Goal: Transaction & Acquisition: Book appointment/travel/reservation

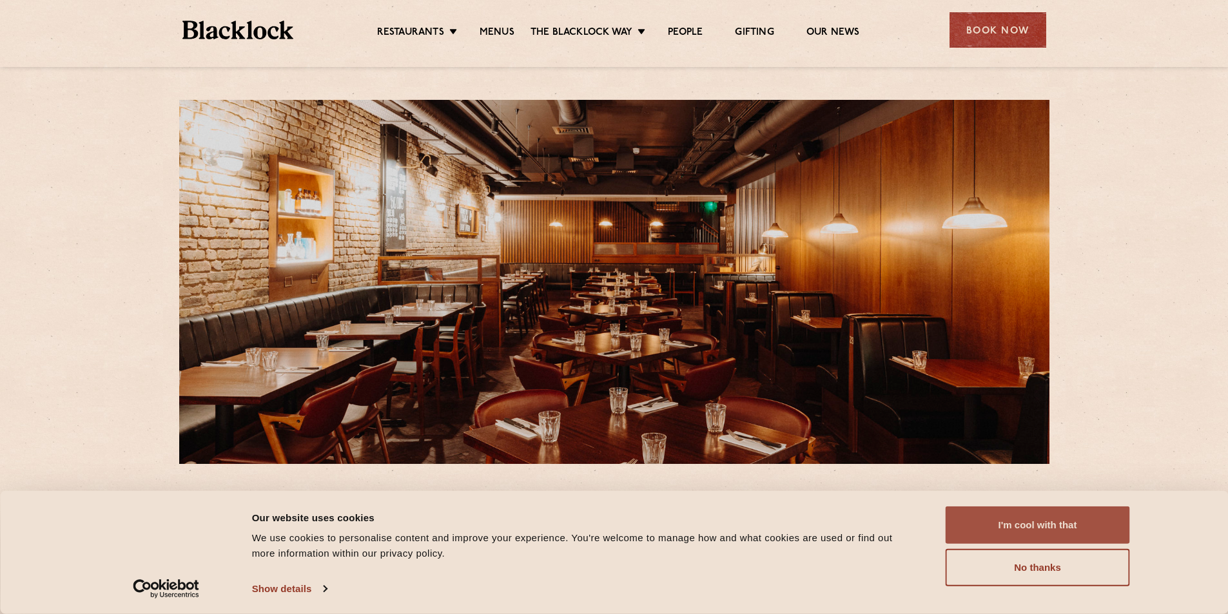
click at [1082, 515] on button "I'm cool with that" at bounding box center [1038, 525] width 184 height 37
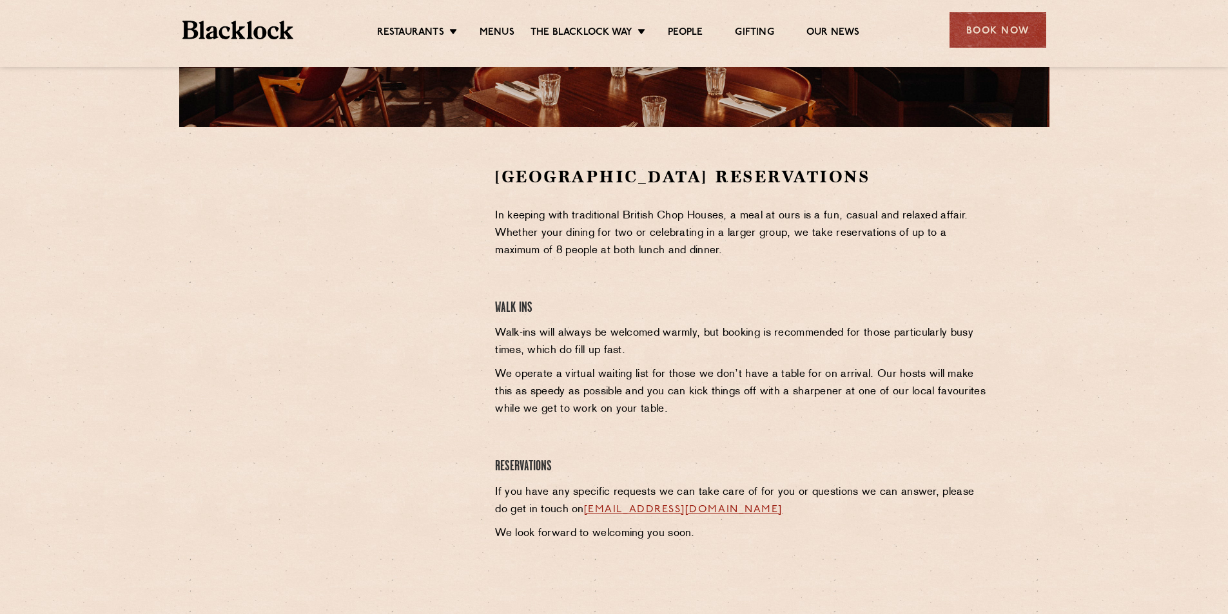
scroll to position [365, 0]
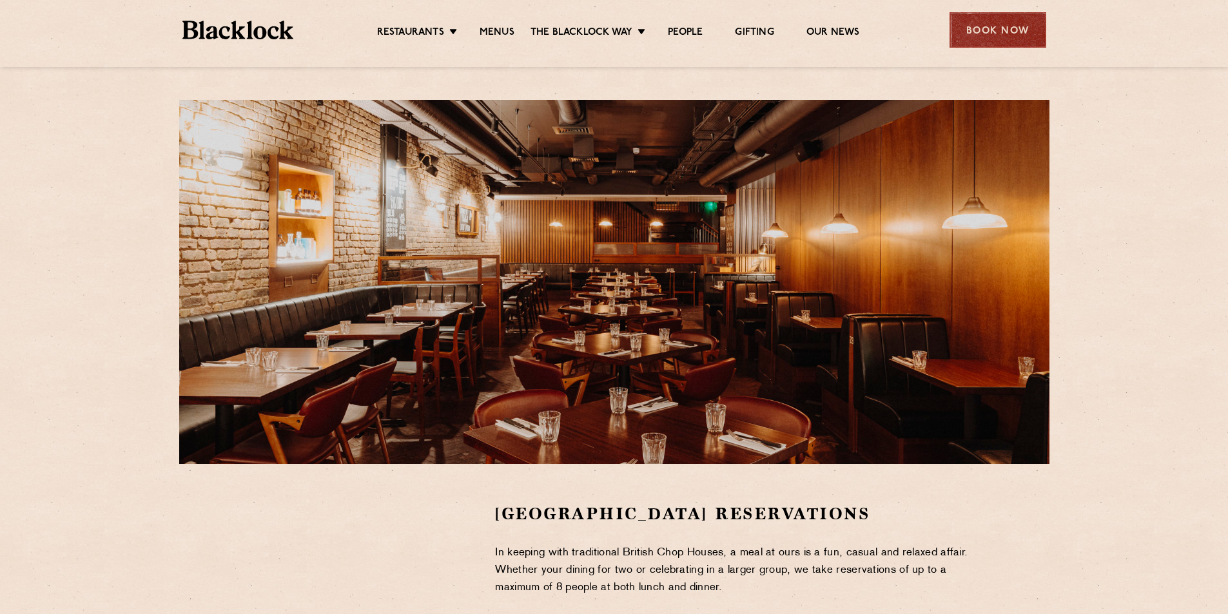
click at [1013, 44] on div "Book Now" at bounding box center [997, 29] width 97 height 35
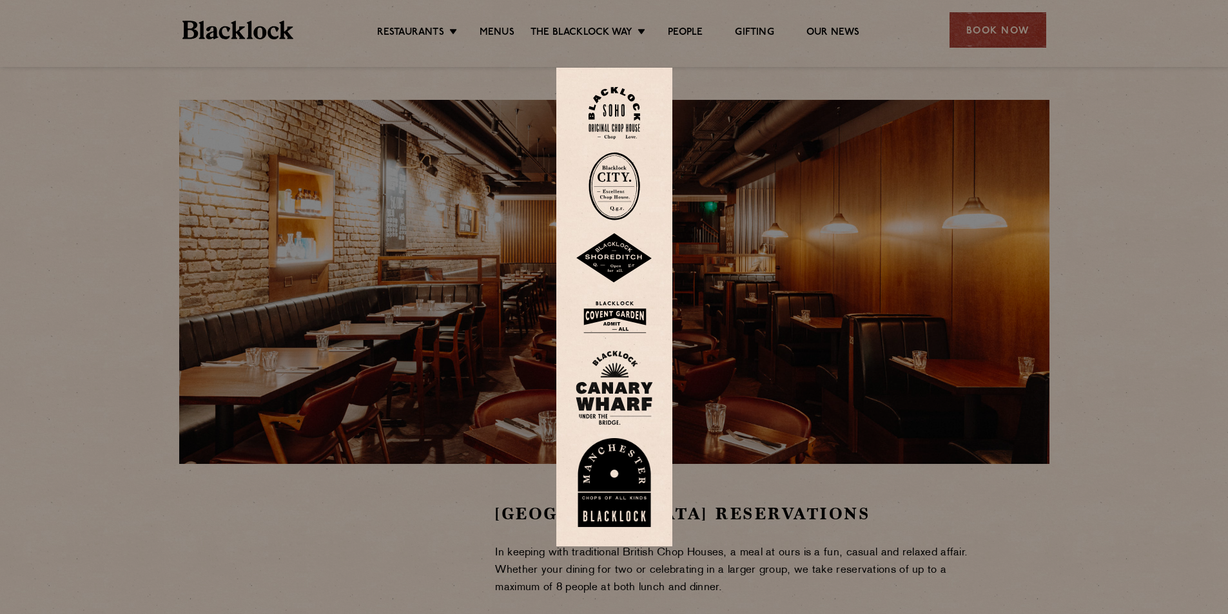
click at [381, 521] on div at bounding box center [614, 307] width 1228 height 614
